Goal: Task Accomplishment & Management: Complete application form

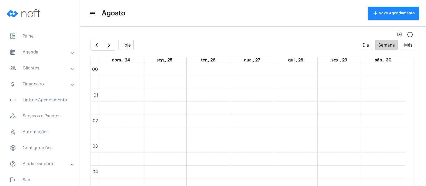
scroll to position [453, 0]
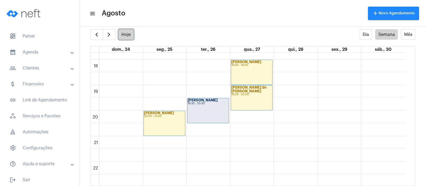
click at [128, 35] on button "Hoje" at bounding box center [125, 34] width 15 height 10
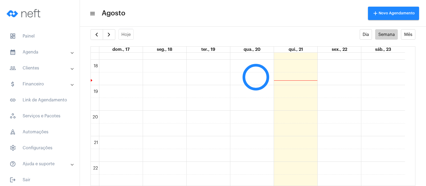
scroll to position [154, 0]
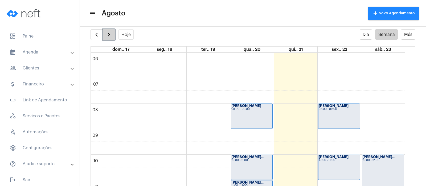
click at [107, 34] on span "button" at bounding box center [109, 34] width 6 height 6
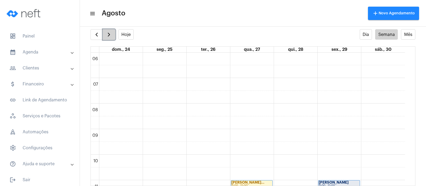
click at [107, 34] on span "button" at bounding box center [109, 34] width 6 height 6
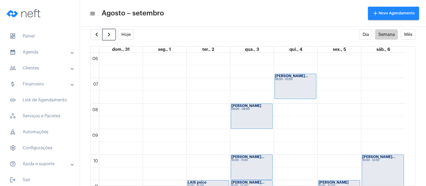
click at [288, 84] on div "[PERSON_NAME]... 06:50 - 07:50" at bounding box center [295, 86] width 41 height 25
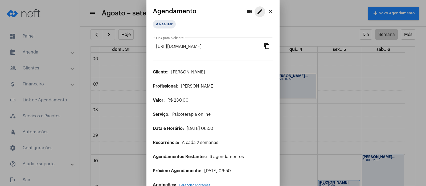
click at [257, 10] on mat-icon "edit" at bounding box center [260, 12] width 6 height 6
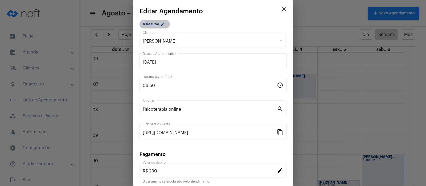
click at [160, 22] on mat-icon "edit" at bounding box center [163, 25] width 6 height 6
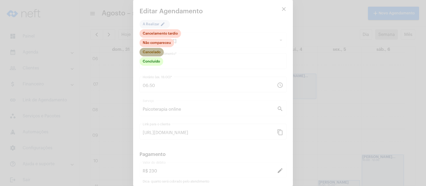
click at [154, 51] on mat-chip "Cancelado" at bounding box center [151, 52] width 24 height 9
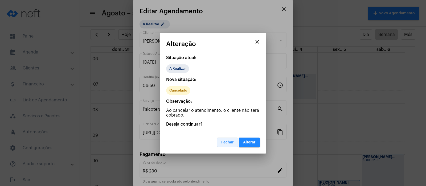
click at [224, 139] on button "Fechar" at bounding box center [227, 143] width 21 height 10
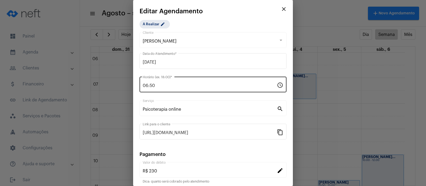
click at [159, 84] on input "06:50" at bounding box center [210, 85] width 134 height 5
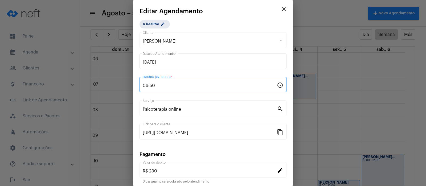
drag, startPoint x: 159, startPoint y: 84, endPoint x: 141, endPoint y: 85, distance: 18.4
click at [141, 85] on div "06:50 Horário (ex: 18:00) * schedule" at bounding box center [212, 84] width 147 height 17
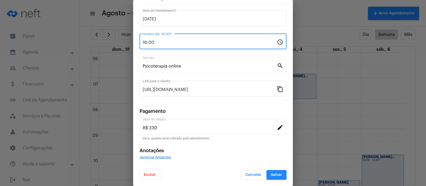
type input "18:00"
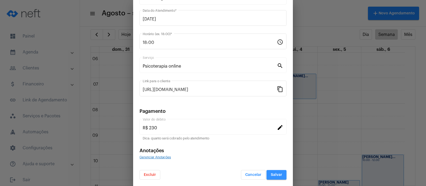
click at [271, 174] on span "Salvar" at bounding box center [276, 175] width 11 height 4
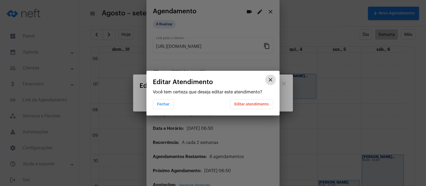
click at [252, 104] on span "Editar atendimento" at bounding box center [251, 104] width 35 height 4
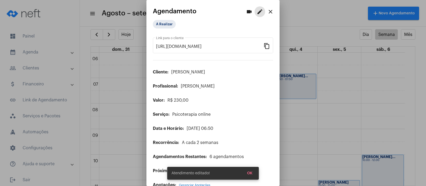
click at [249, 176] on button "OK" at bounding box center [250, 173] width 14 height 10
click at [250, 172] on span "OK" at bounding box center [249, 173] width 5 height 4
click at [267, 10] on mat-icon "close" at bounding box center [270, 12] width 6 height 6
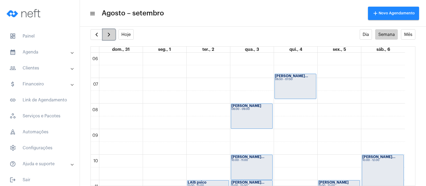
click at [106, 34] on span "button" at bounding box center [109, 34] width 6 height 6
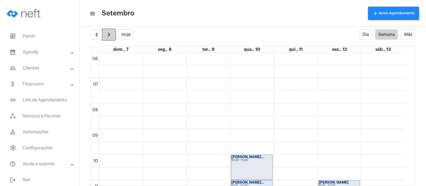
click at [106, 34] on span "button" at bounding box center [109, 34] width 6 height 6
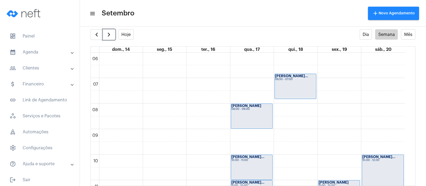
click at [291, 87] on div "[PERSON_NAME]... 06:50 - 07:50" at bounding box center [295, 86] width 41 height 25
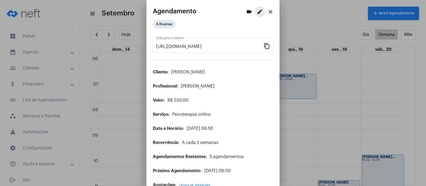
click at [257, 12] on mat-icon "edit" at bounding box center [260, 12] width 6 height 6
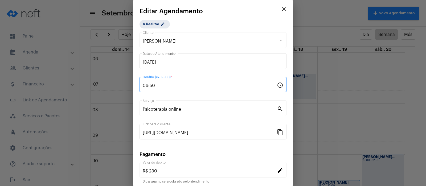
drag, startPoint x: 158, startPoint y: 86, endPoint x: 138, endPoint y: 86, distance: 20.5
click at [138, 86] on mat-dialog-container "close Editar Agendamento A Realizar edit [PERSON_NAME] Cliente [DATE] Data do A…" at bounding box center [213, 93] width 160 height 186
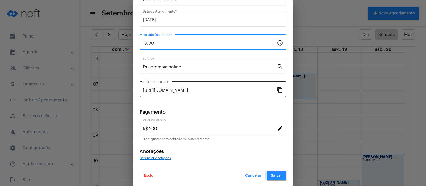
scroll to position [43, 0]
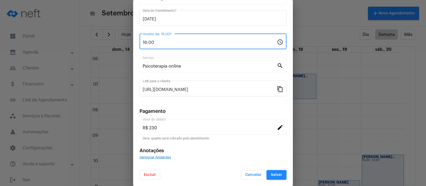
type input "18:00"
click at [271, 175] on span "Salvar" at bounding box center [276, 175] width 11 height 4
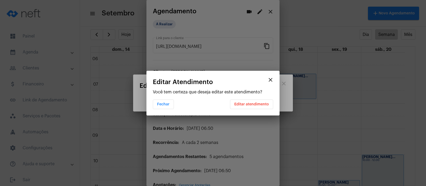
scroll to position [0, 0]
click at [246, 104] on span "Editar atendimento" at bounding box center [251, 104] width 35 height 4
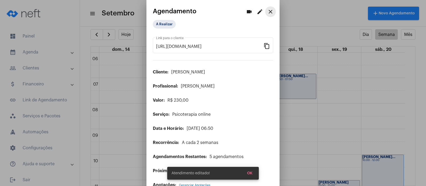
click at [267, 10] on mat-icon "close" at bounding box center [270, 12] width 6 height 6
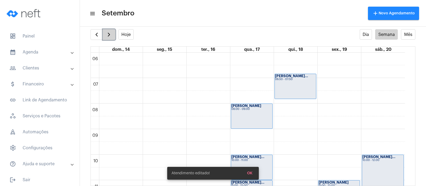
click at [107, 34] on span "button" at bounding box center [109, 34] width 6 height 6
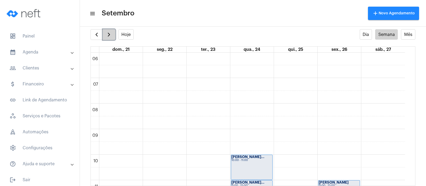
click at [107, 34] on span "button" at bounding box center [109, 34] width 6 height 6
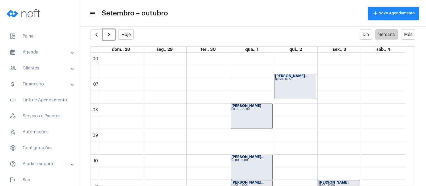
click at [285, 81] on div "[PERSON_NAME]... 06:50 - 07:50" at bounding box center [295, 86] width 41 height 25
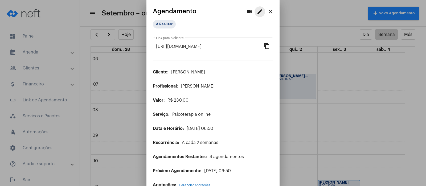
click at [257, 11] on mat-icon "edit" at bounding box center [260, 12] width 6 height 6
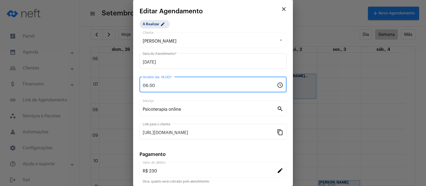
drag, startPoint x: 160, startPoint y: 84, endPoint x: 139, endPoint y: 84, distance: 21.6
click at [139, 84] on mat-dialog-container "close Editar Agendamento A Realizar edit [PERSON_NAME] Cliente [DATE] Data do A…" at bounding box center [213, 93] width 160 height 186
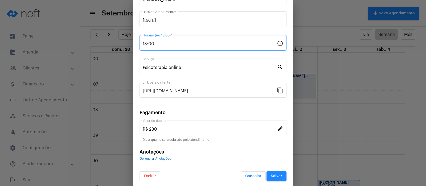
scroll to position [43, 0]
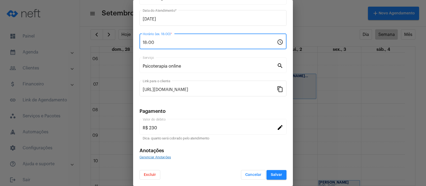
type input "18:00"
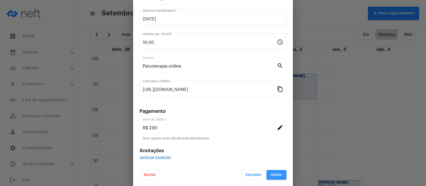
click at [271, 176] on span "Salvar" at bounding box center [276, 175] width 11 height 4
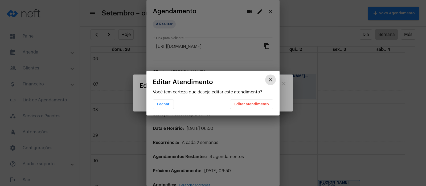
click at [261, 102] on span "Editar atendimento" at bounding box center [251, 104] width 35 height 4
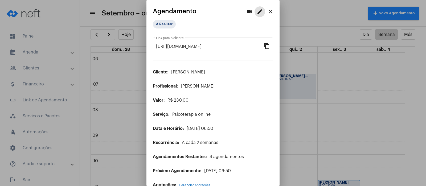
click at [267, 11] on mat-icon "close" at bounding box center [270, 12] width 6 height 6
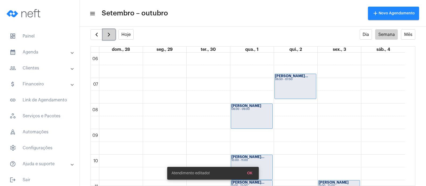
click at [109, 36] on span "button" at bounding box center [109, 34] width 6 height 6
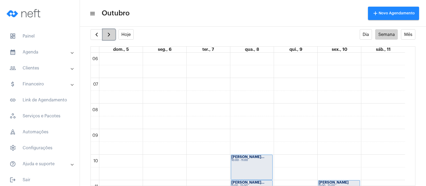
click at [109, 36] on span "button" at bounding box center [109, 34] width 6 height 6
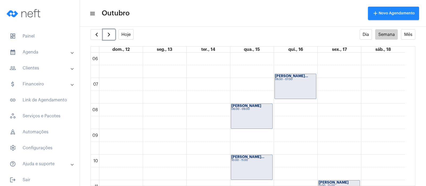
click at [297, 87] on div "[PERSON_NAME]... 06:50 - 07:50" at bounding box center [295, 86] width 41 height 25
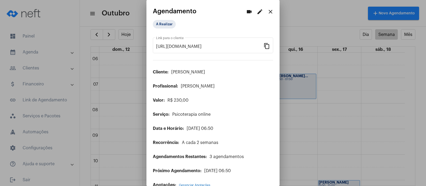
click at [257, 11] on mat-icon "edit" at bounding box center [260, 12] width 6 height 6
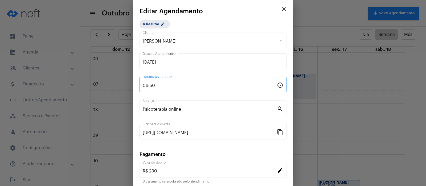
drag, startPoint x: 159, startPoint y: 85, endPoint x: 138, endPoint y: 84, distance: 21.6
click at [139, 84] on mat-dialog-container "close Editar Agendamento A Realizar edit [PERSON_NAME] Cliente [DATE] Data do A…" at bounding box center [213, 93] width 160 height 186
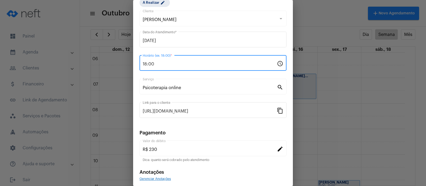
scroll to position [43, 0]
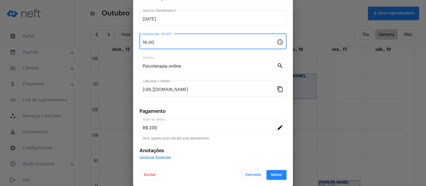
type input "18:00"
click at [271, 173] on span "Salvar" at bounding box center [276, 175] width 11 height 4
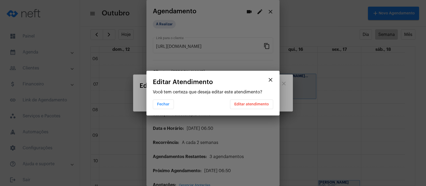
scroll to position [0, 0]
click at [257, 104] on span "Editar atendimento" at bounding box center [251, 104] width 35 height 4
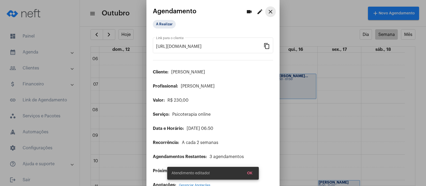
click at [267, 10] on mat-icon "close" at bounding box center [270, 12] width 6 height 6
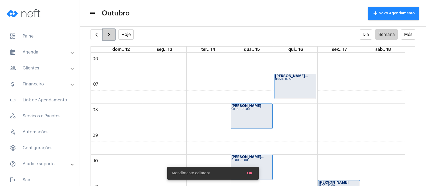
click at [106, 33] on span "button" at bounding box center [109, 34] width 6 height 6
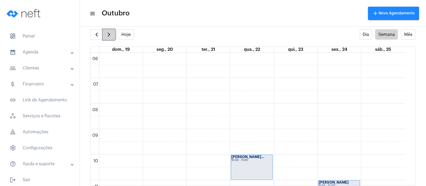
click at [106, 33] on span "button" at bounding box center [109, 34] width 6 height 6
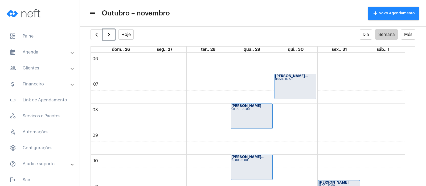
click at [304, 79] on div "06:50 - 07:50" at bounding box center [295, 79] width 41 height 3
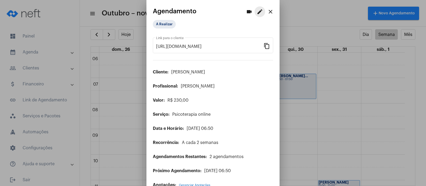
click at [257, 11] on mat-icon "edit" at bounding box center [260, 12] width 6 height 6
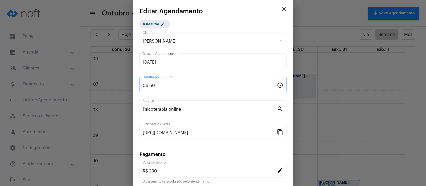
drag, startPoint x: 158, startPoint y: 84, endPoint x: 139, endPoint y: 80, distance: 19.9
click at [139, 80] on mat-dialog-container "close Editar Agendamento A Realizar edit [PERSON_NAME] Cliente [DATE] Data do A…" at bounding box center [213, 93] width 160 height 186
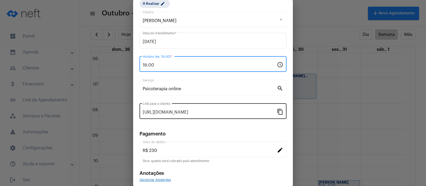
scroll to position [43, 0]
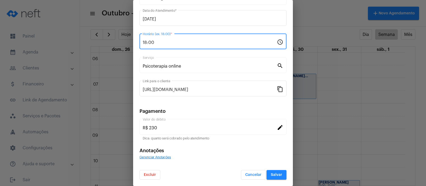
type input "18:00"
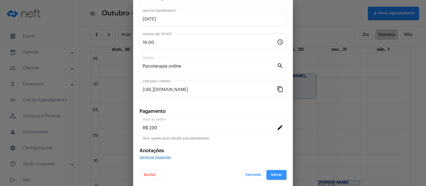
click at [277, 177] on button "Salvar" at bounding box center [276, 175] width 20 height 10
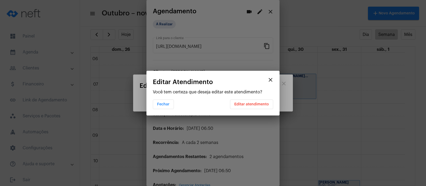
scroll to position [0, 0]
click at [255, 103] on span "Editar atendimento" at bounding box center [251, 104] width 35 height 4
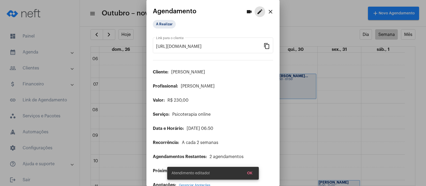
click at [267, 12] on mat-icon "close" at bounding box center [270, 12] width 6 height 6
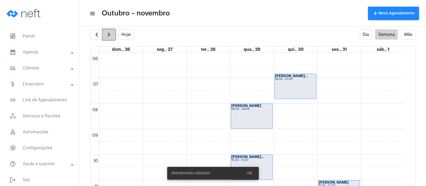
click at [107, 35] on span "button" at bounding box center [109, 34] width 6 height 6
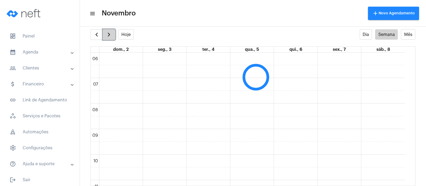
click at [107, 35] on span "button" at bounding box center [109, 34] width 6 height 6
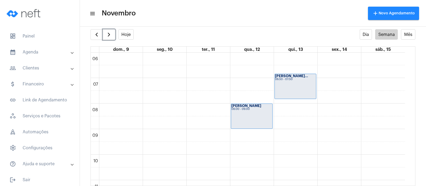
click at [281, 81] on div "[PERSON_NAME]... 06:50 - 07:50" at bounding box center [295, 86] width 41 height 25
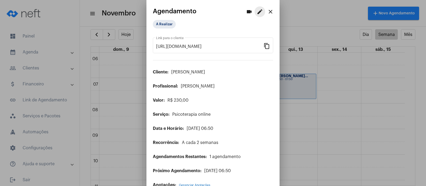
click at [257, 12] on mat-icon "edit" at bounding box center [260, 12] width 6 height 6
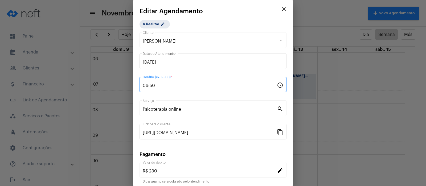
drag, startPoint x: 157, startPoint y: 84, endPoint x: 138, endPoint y: 84, distance: 19.2
click at [138, 84] on mat-dialog-container "close Editar Agendamento A Realizar edit [PERSON_NAME] Cliente [DATE] Data do A…" at bounding box center [213, 93] width 160 height 186
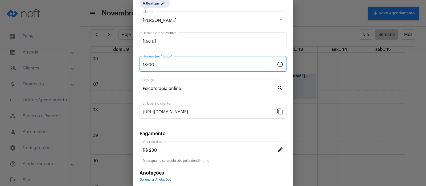
scroll to position [43, 0]
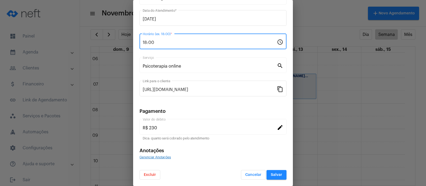
type input "18:00"
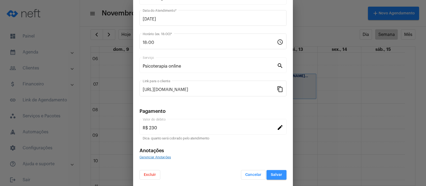
click at [271, 173] on span "Salvar" at bounding box center [276, 175] width 11 height 4
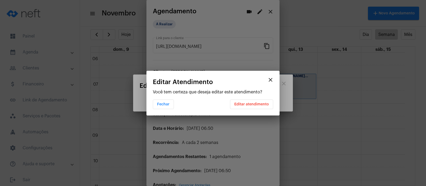
scroll to position [0, 0]
click at [242, 104] on span "Editar atendimento" at bounding box center [251, 104] width 35 height 4
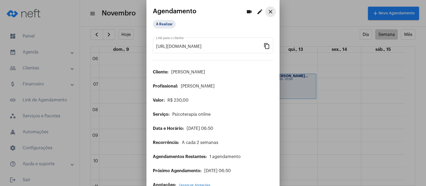
click at [267, 13] on mat-icon "close" at bounding box center [270, 12] width 6 height 6
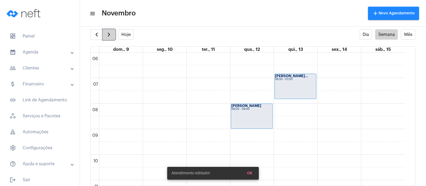
click at [105, 35] on button "button" at bounding box center [109, 34] width 13 height 11
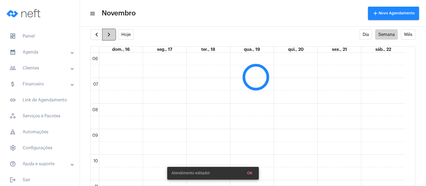
click at [105, 35] on button "button" at bounding box center [109, 34] width 13 height 11
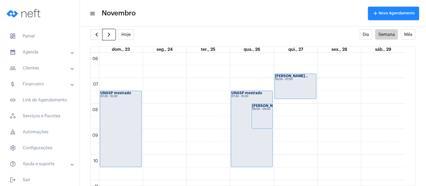
click at [284, 82] on div "[PERSON_NAME]... 06:50 - 07:50" at bounding box center [295, 86] width 41 height 25
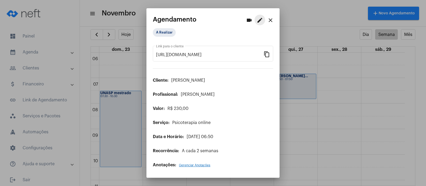
click at [259, 19] on mat-icon "edit" at bounding box center [260, 20] width 6 height 6
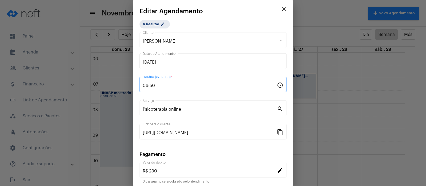
drag, startPoint x: 156, startPoint y: 84, endPoint x: 141, endPoint y: 83, distance: 15.2
click at [141, 83] on div "06:50 Horário (ex: 18:00) * schedule" at bounding box center [212, 84] width 147 height 17
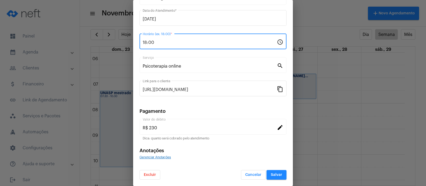
type input "18:00"
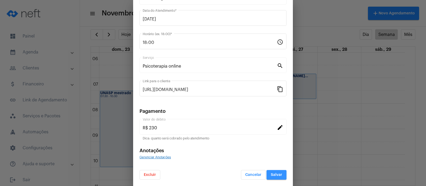
click at [273, 173] on span "Salvar" at bounding box center [276, 175] width 11 height 4
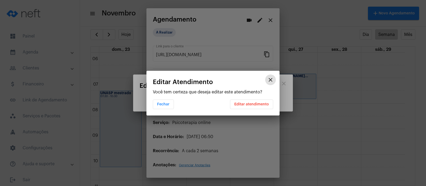
click at [258, 103] on span "Editar atendimento" at bounding box center [251, 104] width 35 height 4
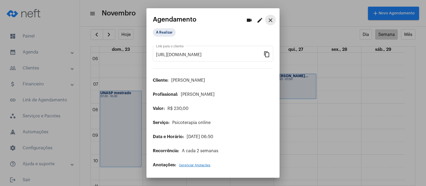
click at [270, 17] on mat-icon "close" at bounding box center [270, 20] width 6 height 6
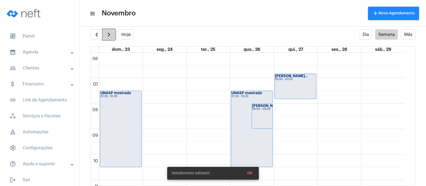
click at [108, 34] on span "button" at bounding box center [109, 34] width 6 height 6
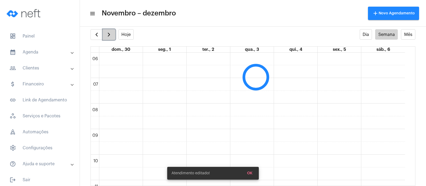
click at [108, 34] on span "button" at bounding box center [109, 34] width 6 height 6
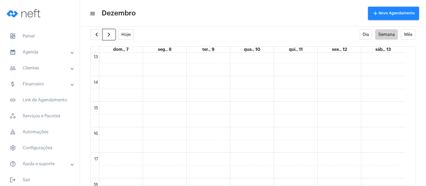
scroll to position [386, 0]
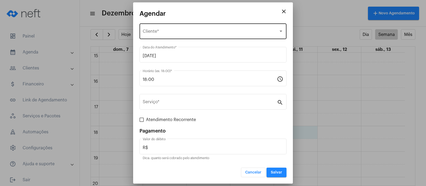
click at [224, 29] on div "Selecione o Cliente Cliente *" at bounding box center [213, 30] width 141 height 17
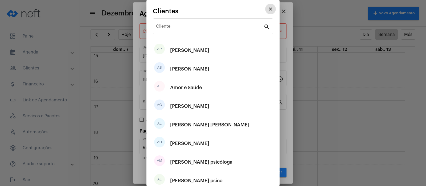
click at [224, 29] on input "Cliente" at bounding box center [210, 27] width 108 height 5
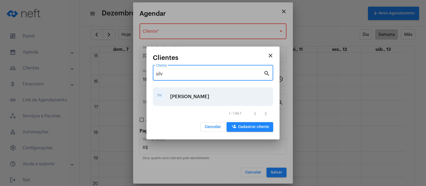
type input "silv"
click at [200, 96] on div "[PERSON_NAME]" at bounding box center [189, 97] width 39 height 16
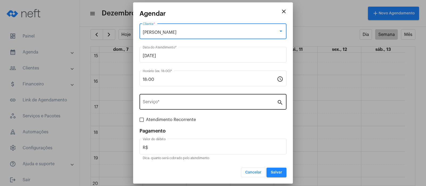
click at [156, 98] on div "Serviço *" at bounding box center [210, 101] width 134 height 17
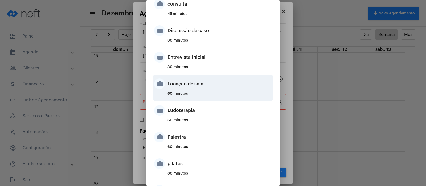
scroll to position [233, 0]
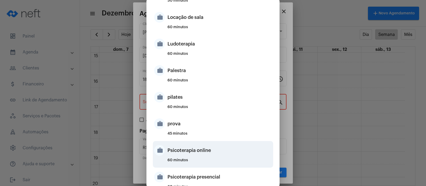
click at [187, 151] on div "Psicoterapia online" at bounding box center [219, 150] width 104 height 16
type input "Psicoterapia online"
type input "R$ 150"
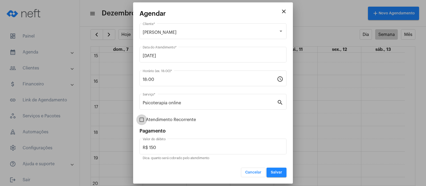
click at [141, 119] on span at bounding box center [141, 120] width 4 height 4
click at [141, 122] on input "Atendimento Recorrente" at bounding box center [141, 122] width 0 height 0
checkbox input "true"
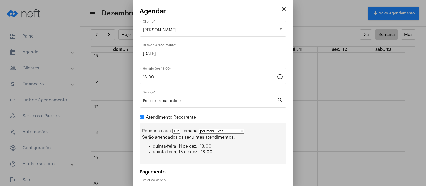
click at [177, 131] on select "1 2 3 4 5 6 7 8" at bounding box center [176, 131] width 8 height 5
click at [172, 129] on select "1 2 3 4 5 6 7 8" at bounding box center [176, 131] width 8 height 5
click at [243, 130] on select "por mais 1 vez por mais 2 vezes por mais 3 vezes por mais 4 vezes por mais 5 ve…" at bounding box center [224, 131] width 46 height 5
click at [178, 131] on select "1 2 3 4 5 6 7 8" at bounding box center [176, 131] width 8 height 5
select select "0: 1"
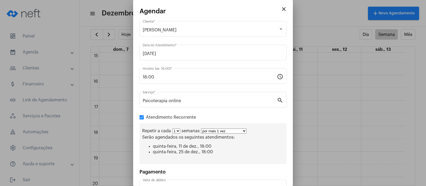
click at [172, 129] on select "1 2 3 4 5 6 7 8" at bounding box center [176, 131] width 8 height 5
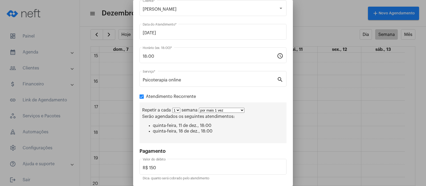
scroll to position [39, 0]
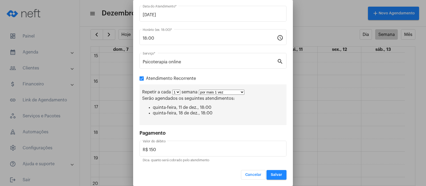
click at [271, 174] on span "Salvar" at bounding box center [276, 175] width 11 height 4
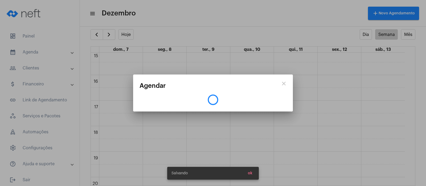
scroll to position [0, 0]
